Goal: Browse casually

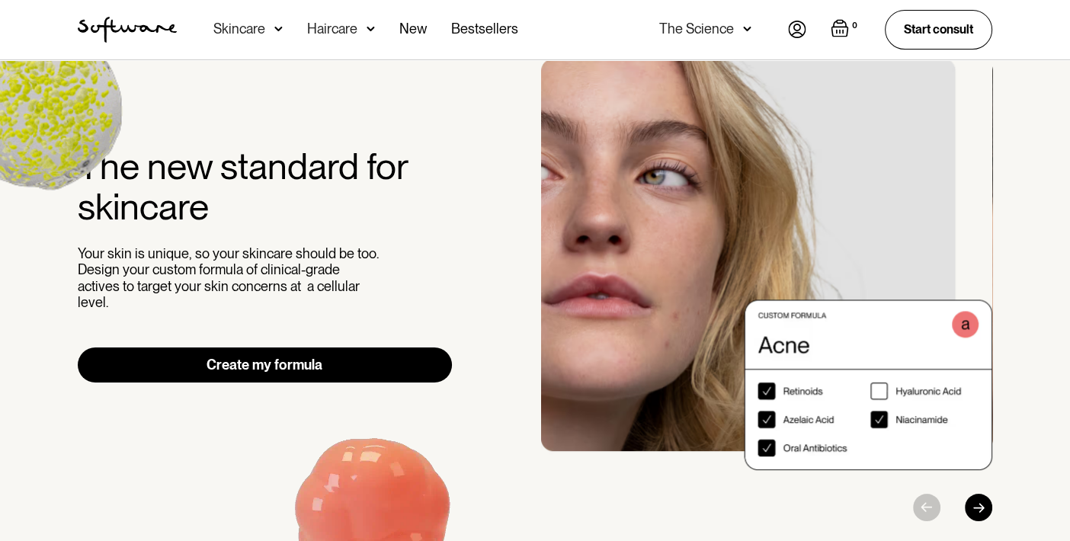
scroll to position [75, 0]
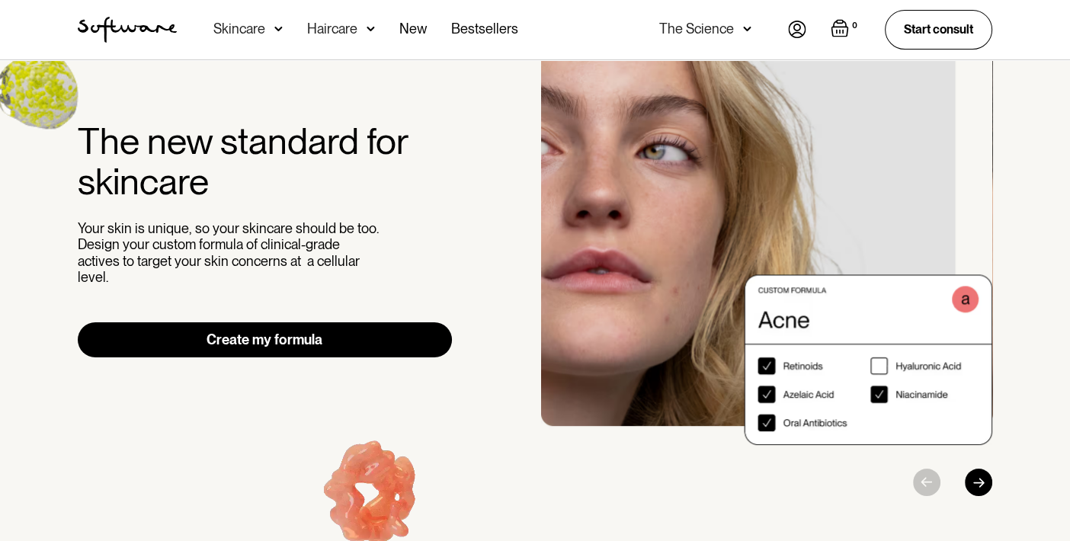
click at [993, 485] on div "The new standard for skincare Your skin is unique, so your skincare should be t…" at bounding box center [534, 265] width 951 height 463
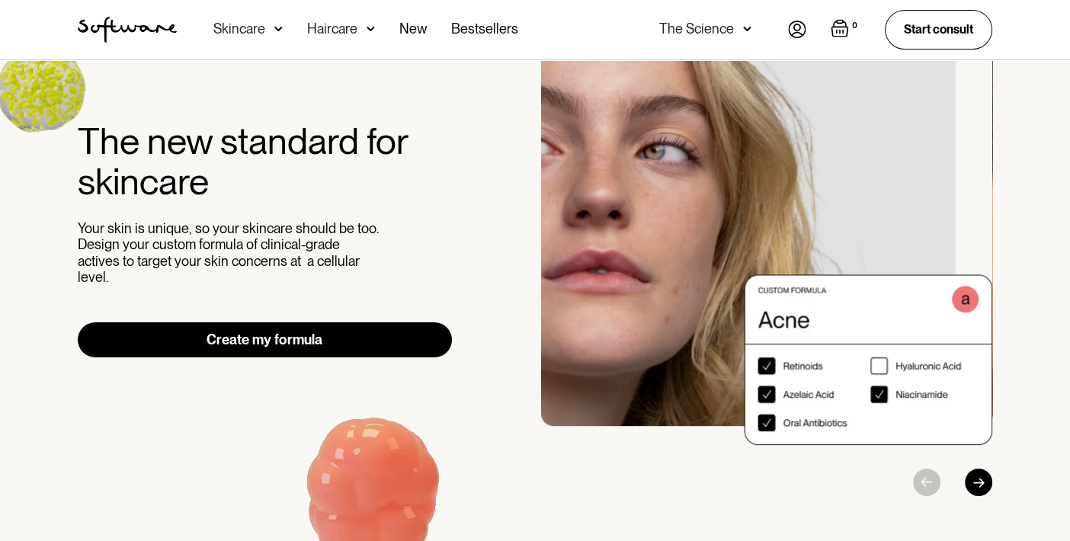
click at [981, 485] on div "Next slide" at bounding box center [978, 482] width 27 height 27
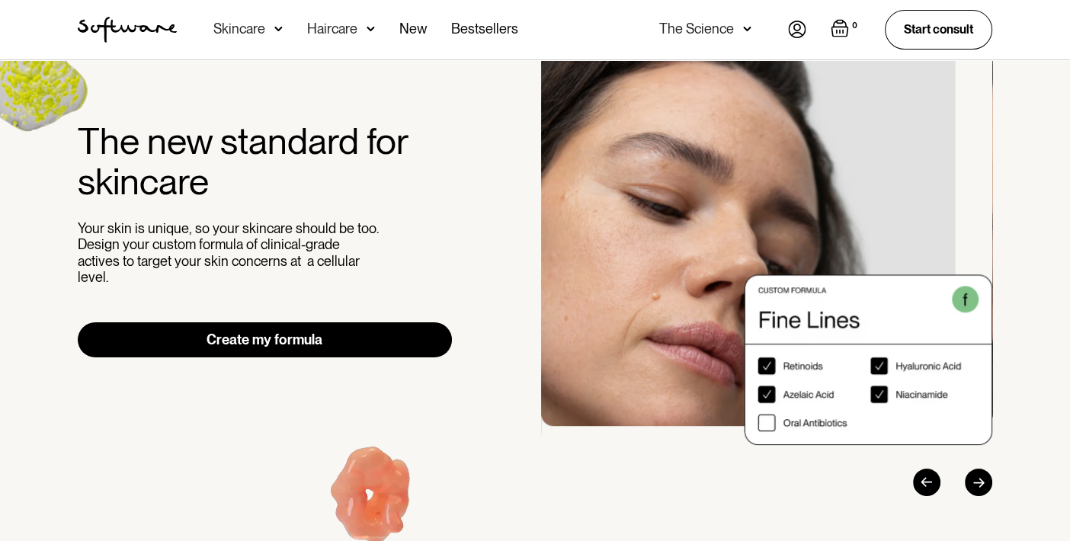
click at [981, 485] on div "Next slide" at bounding box center [978, 482] width 27 height 27
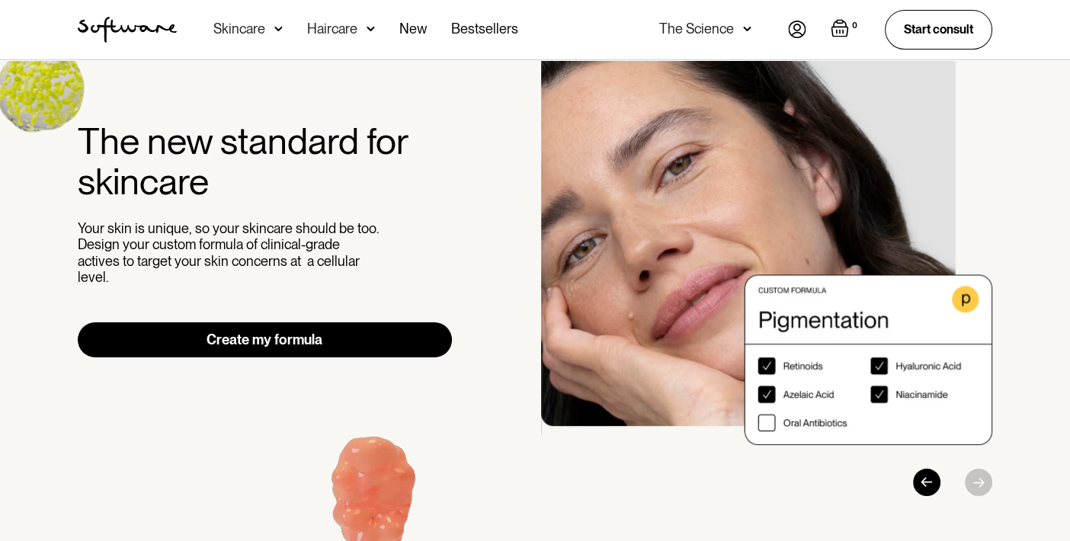
click at [981, 485] on div at bounding box center [921, 482] width 143 height 27
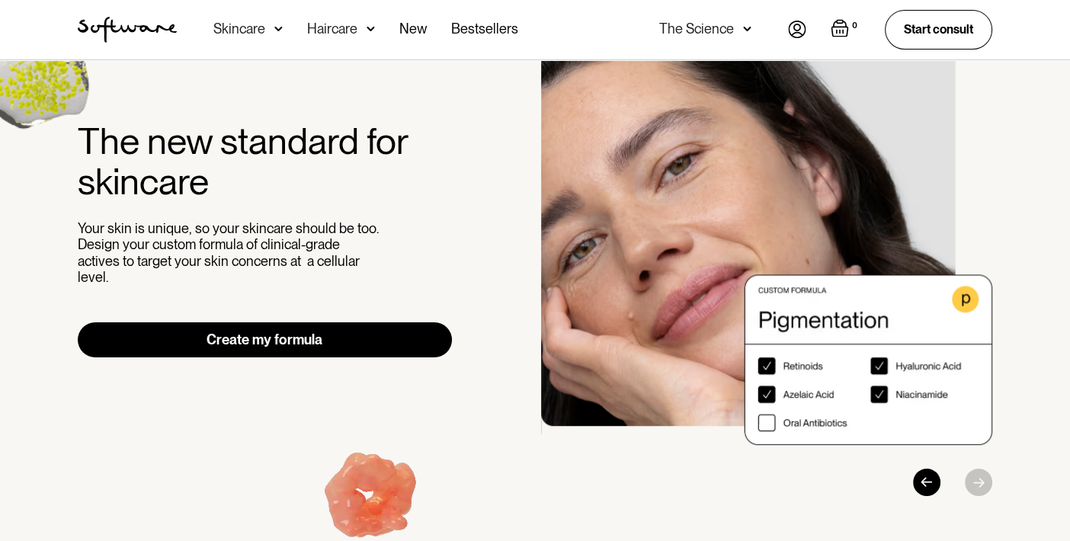
click at [979, 484] on div at bounding box center [921, 482] width 143 height 27
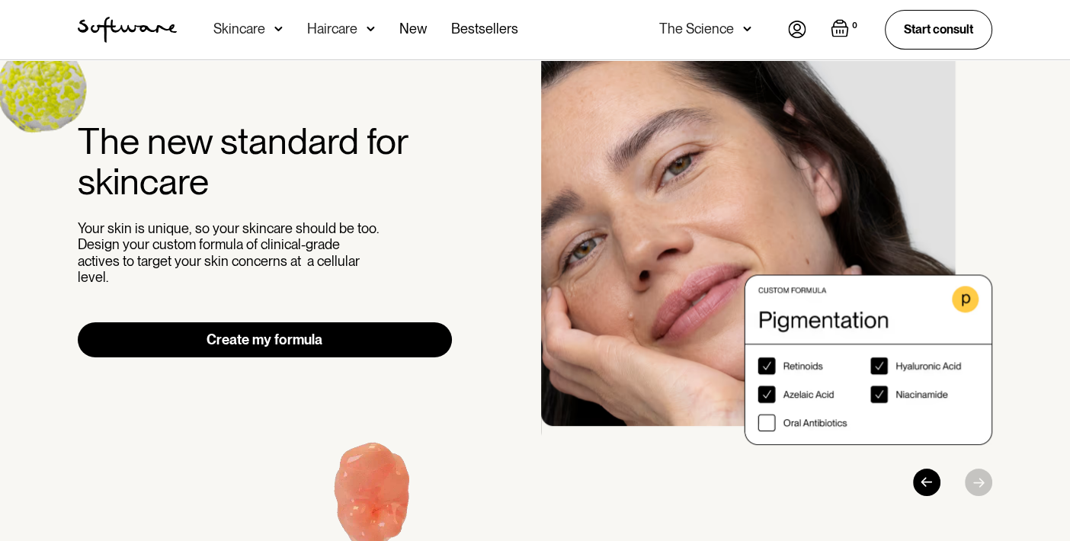
click at [940, 479] on div at bounding box center [921, 482] width 143 height 27
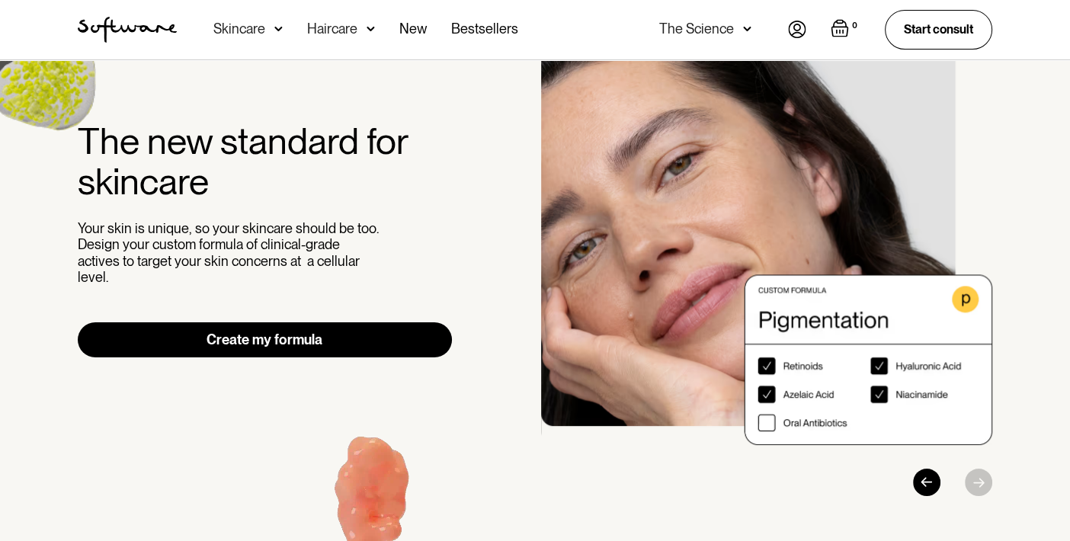
click at [940, 479] on div at bounding box center [921, 482] width 143 height 27
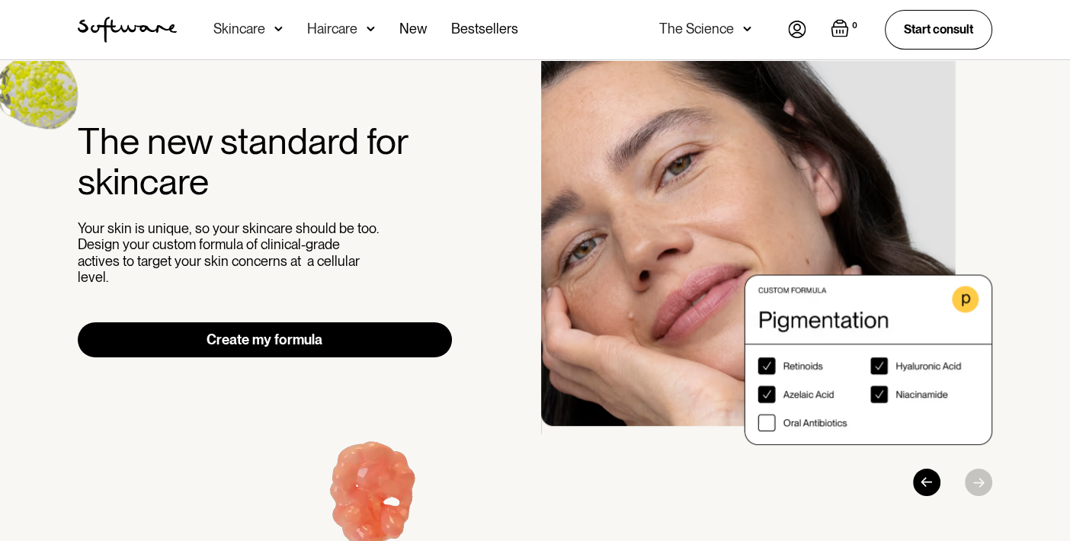
click at [928, 482] on div "Previous slide" at bounding box center [926, 482] width 27 height 27
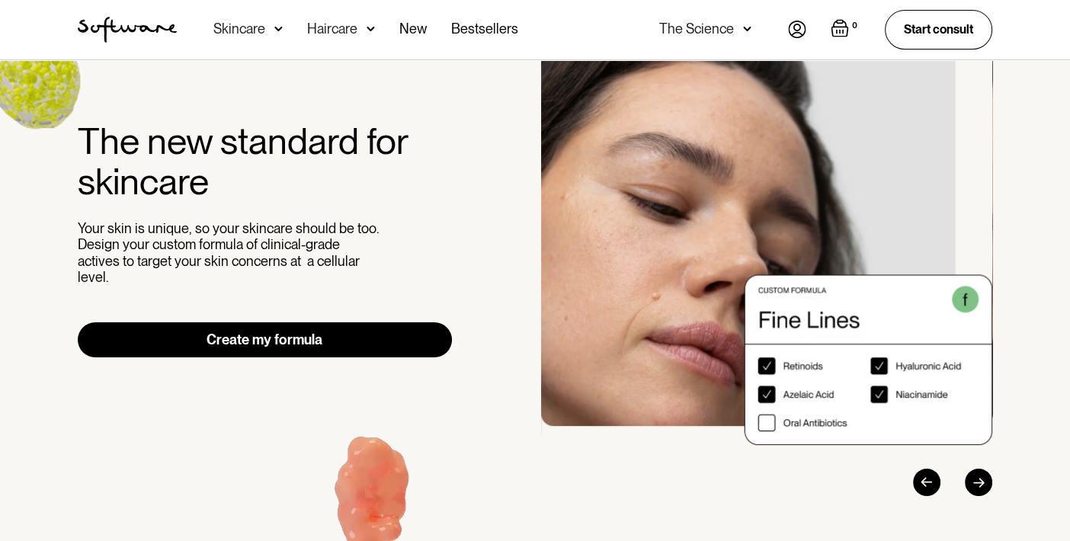
click at [928, 482] on div "Previous slide" at bounding box center [926, 482] width 27 height 27
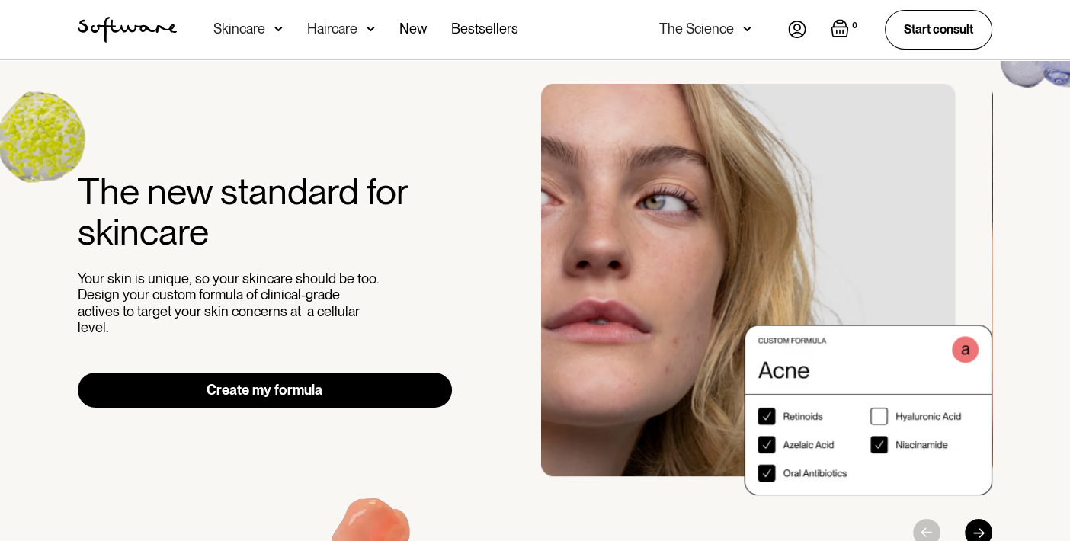
scroll to position [0, 0]
